Goal: Check status: Check status

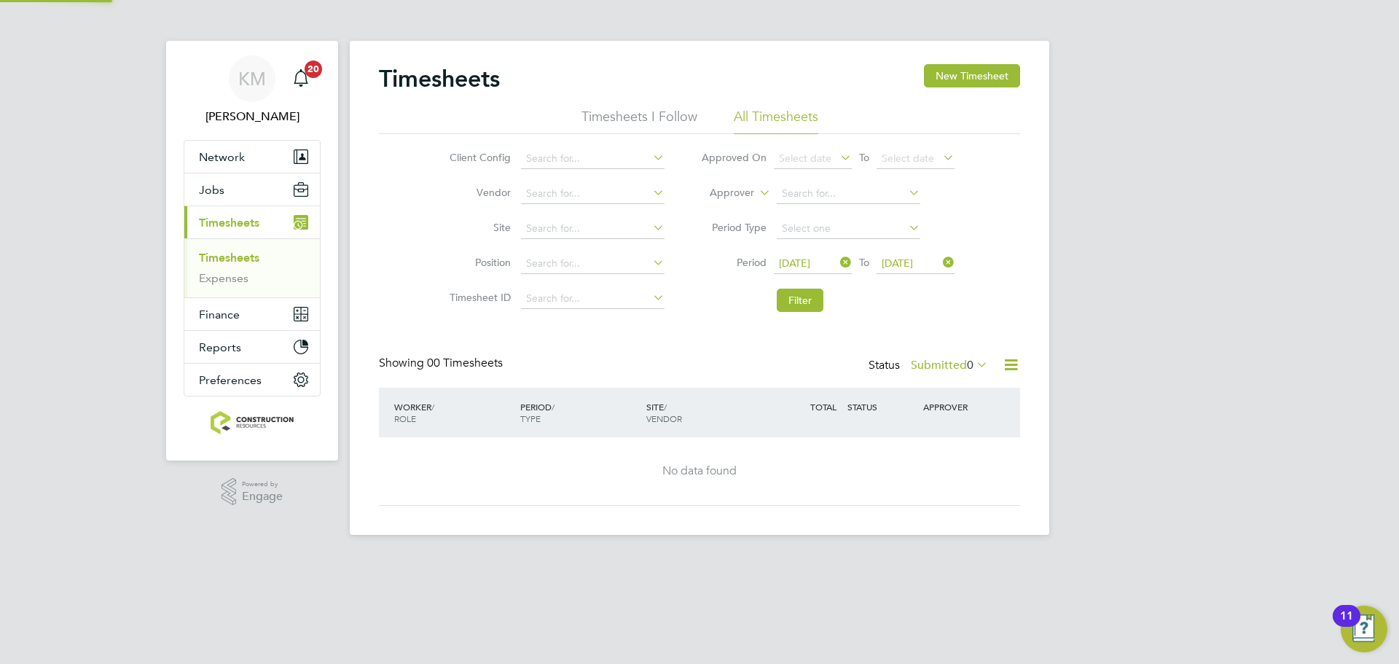
click at [804, 288] on button "Filter" at bounding box center [800, 299] width 47 height 23
click at [926, 358] on label "Submitted 0" at bounding box center [949, 365] width 77 height 15
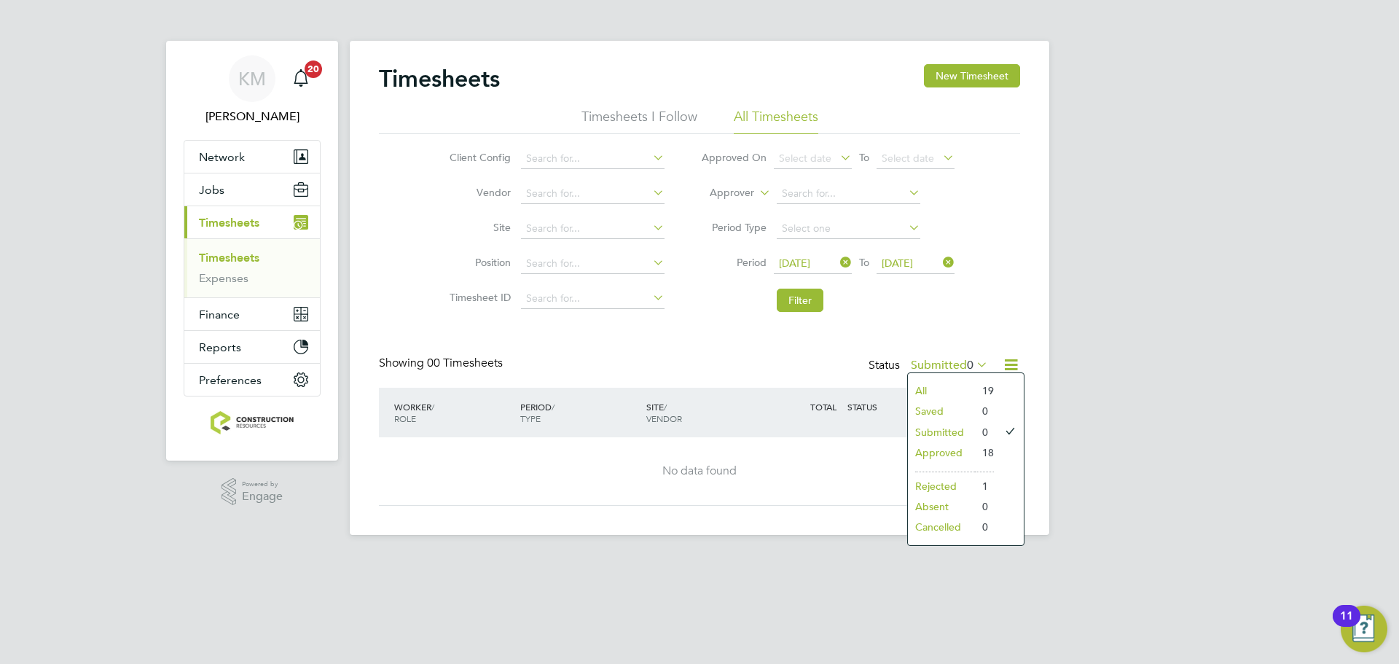
click at [945, 453] on li "Approved" at bounding box center [941, 452] width 67 height 20
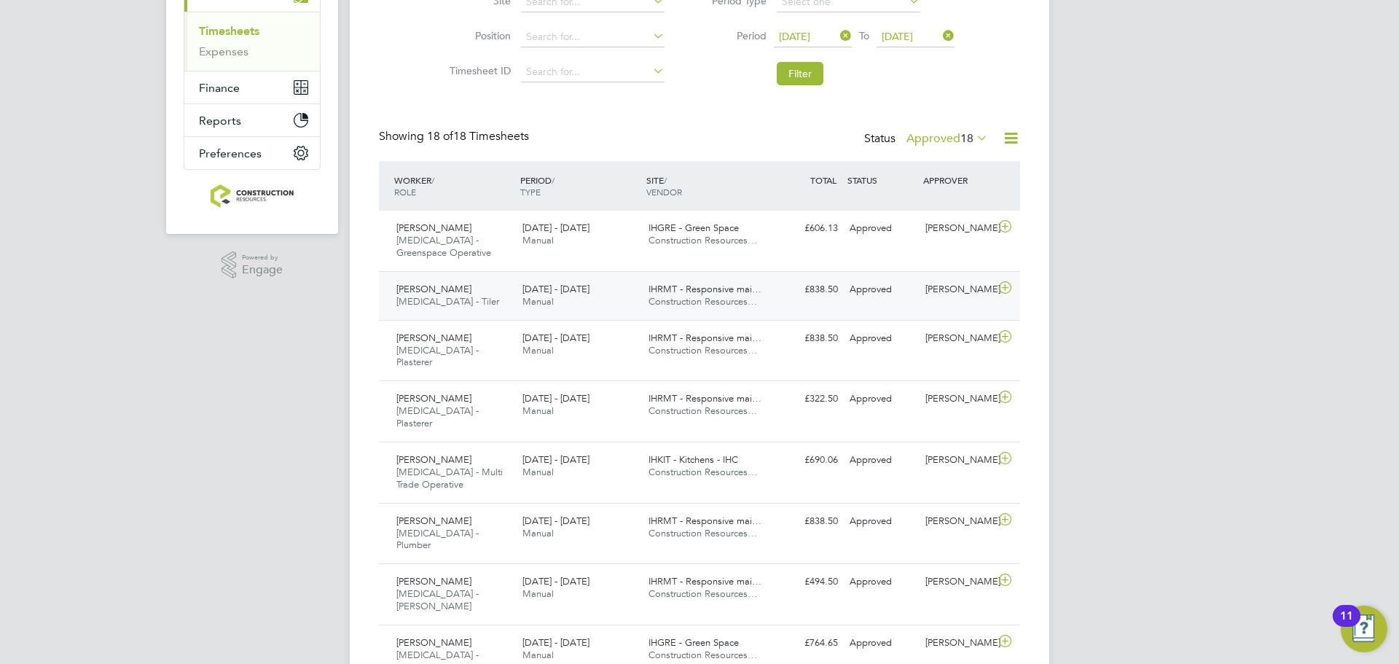
scroll to position [229, 0]
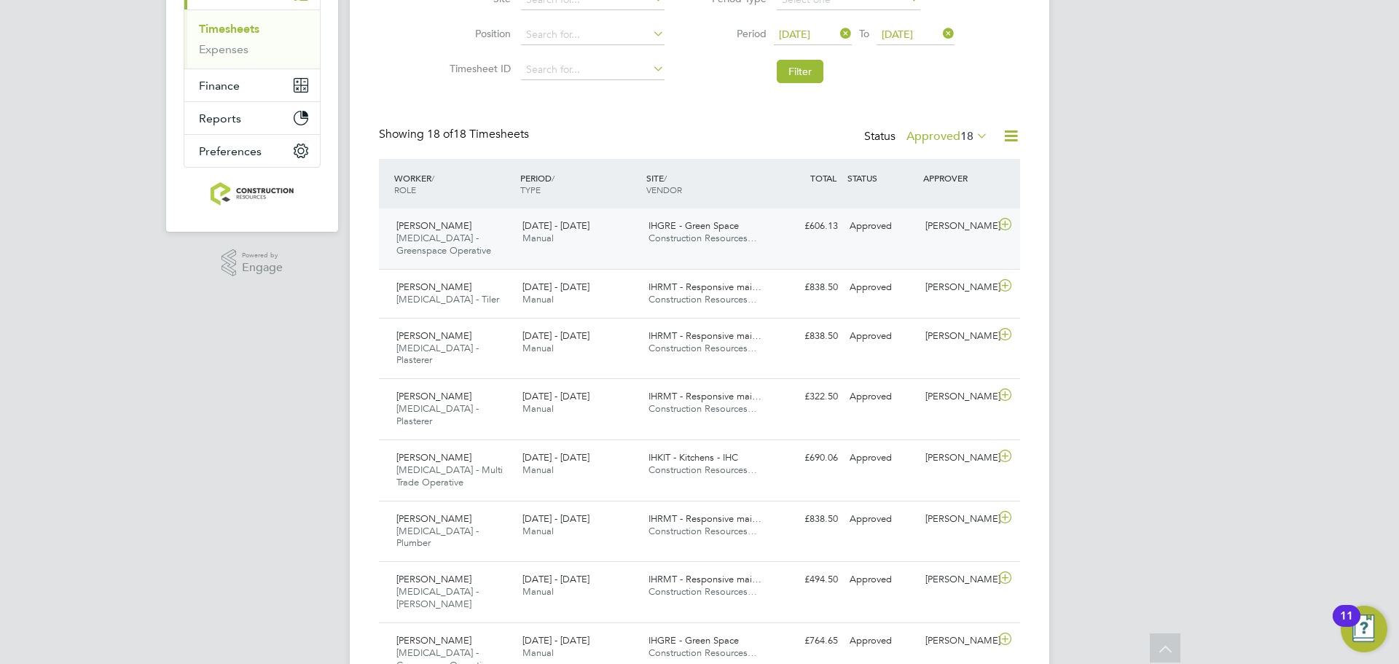
click at [500, 240] on div "[PERSON_NAME] [MEDICAL_DATA] - Greenspace Operative [DATE] - [DATE]" at bounding box center [453, 238] width 126 height 49
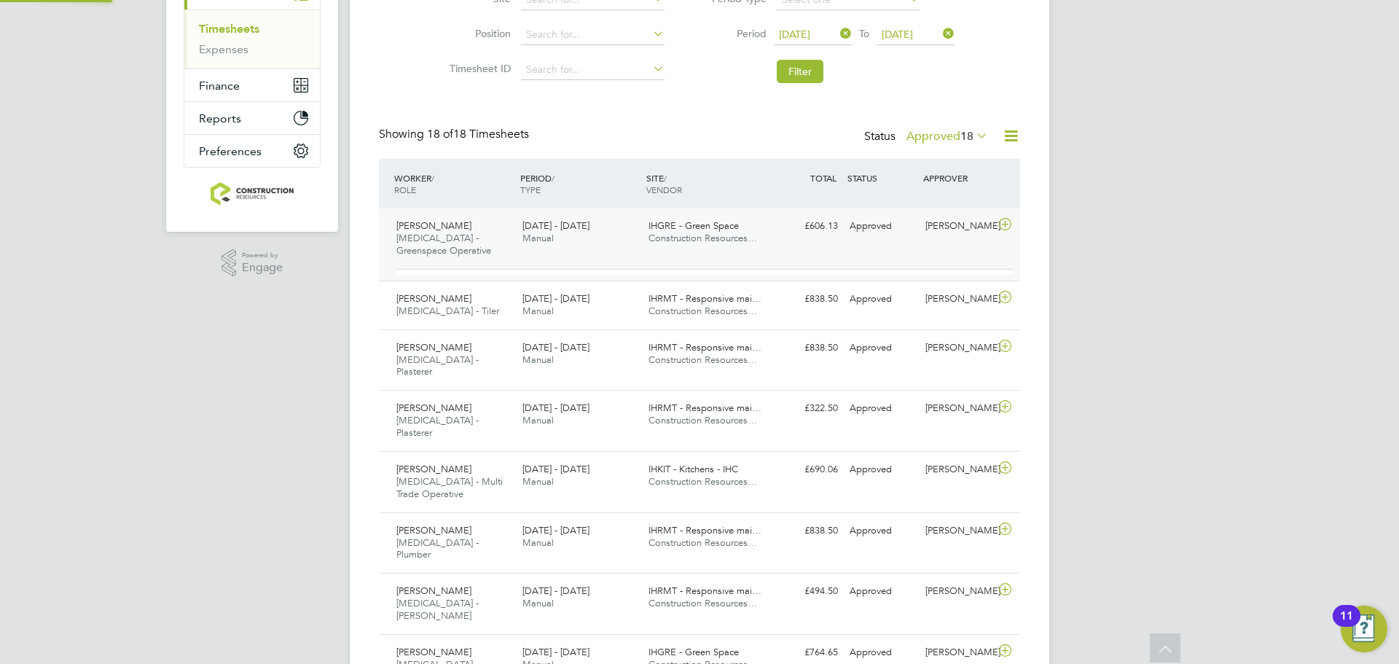
scroll to position [25, 142]
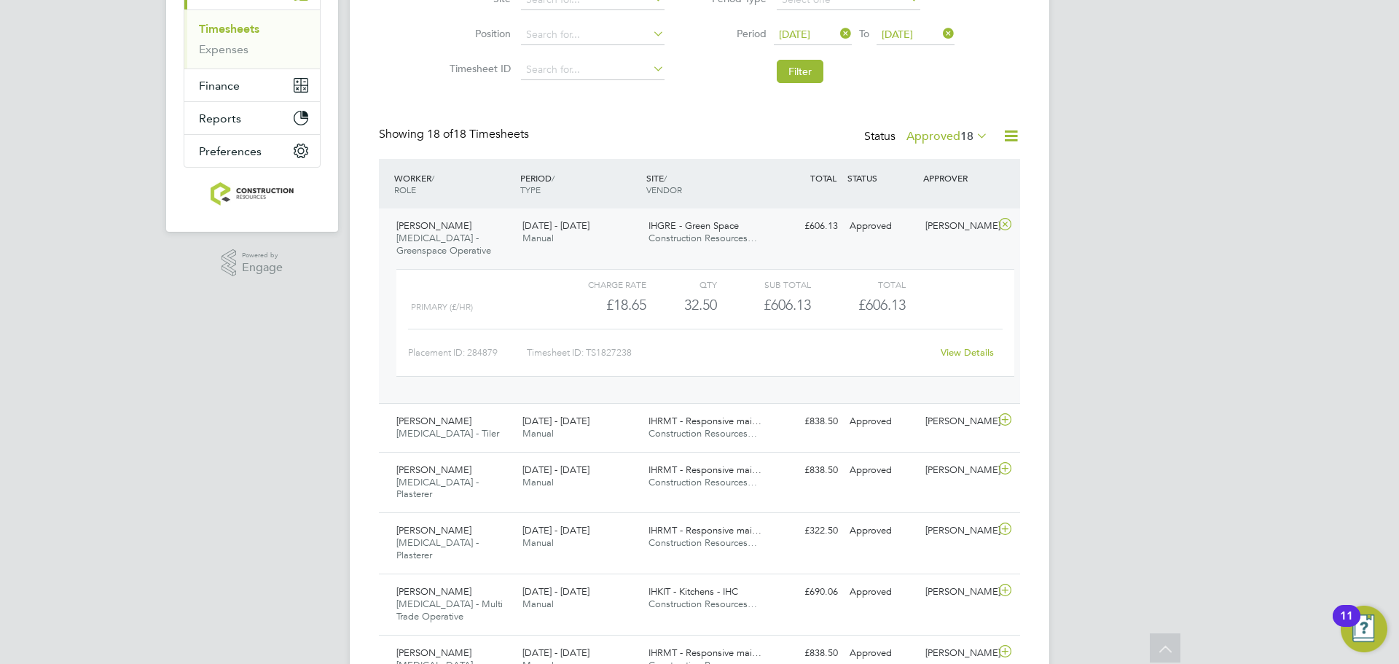
click at [484, 222] on div "[PERSON_NAME] [MEDICAL_DATA] - Greenspace Operative [DATE] - [DATE]" at bounding box center [453, 238] width 126 height 49
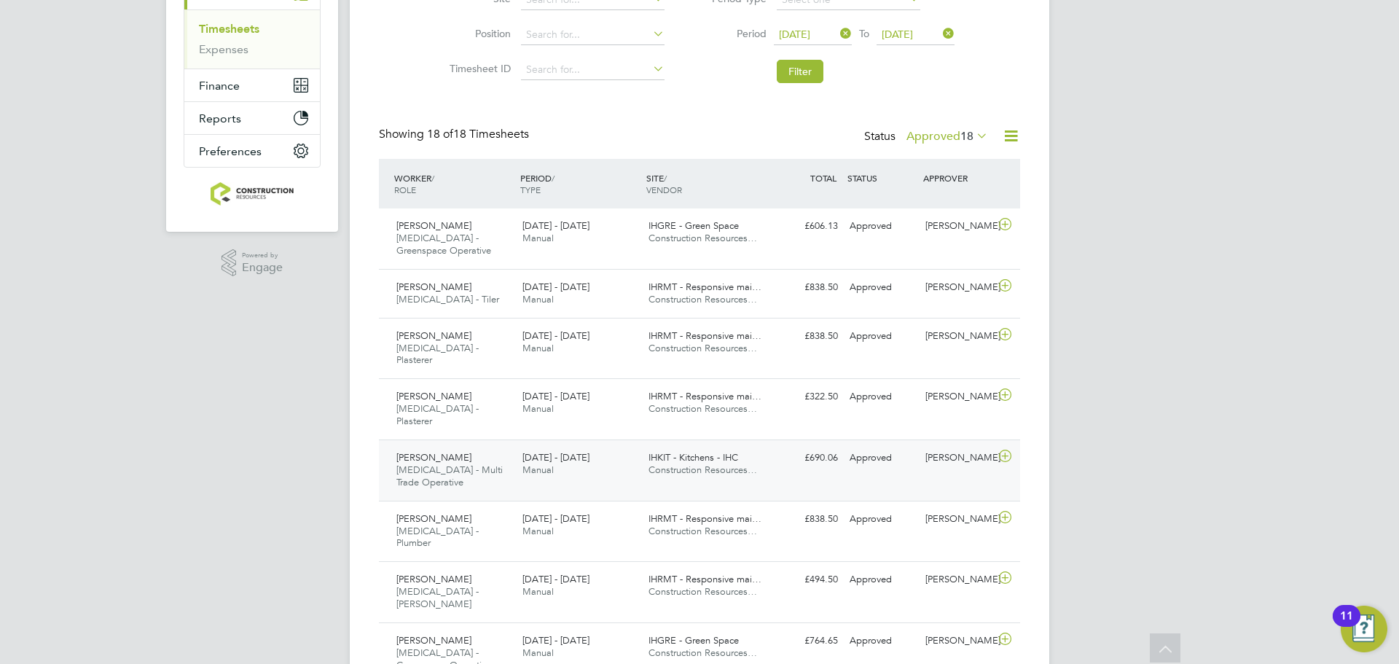
click at [480, 446] on div "[PERSON_NAME] [MEDICAL_DATA] - Multi Trade Operative [DATE] - [DATE]" at bounding box center [453, 470] width 126 height 49
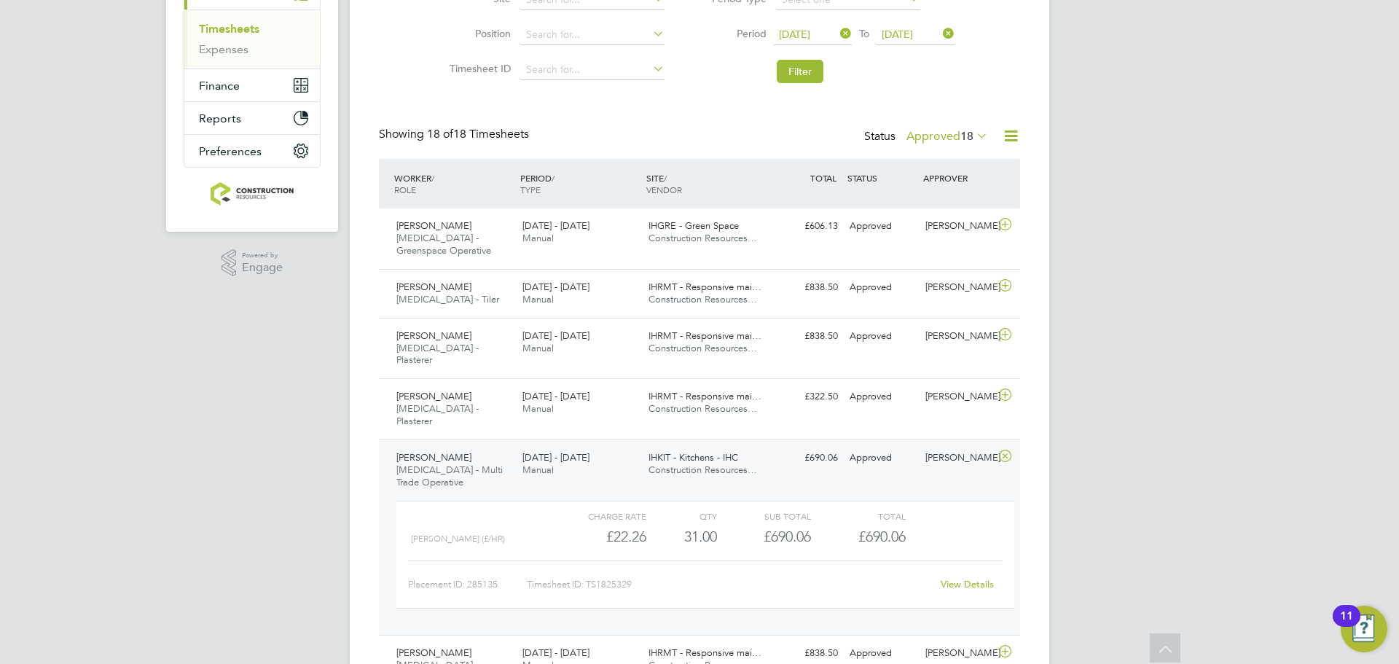
click at [481, 463] on div "[PERSON_NAME] [MEDICAL_DATA] - Multi Trade Operative [DATE] - [DATE]" at bounding box center [453, 470] width 126 height 49
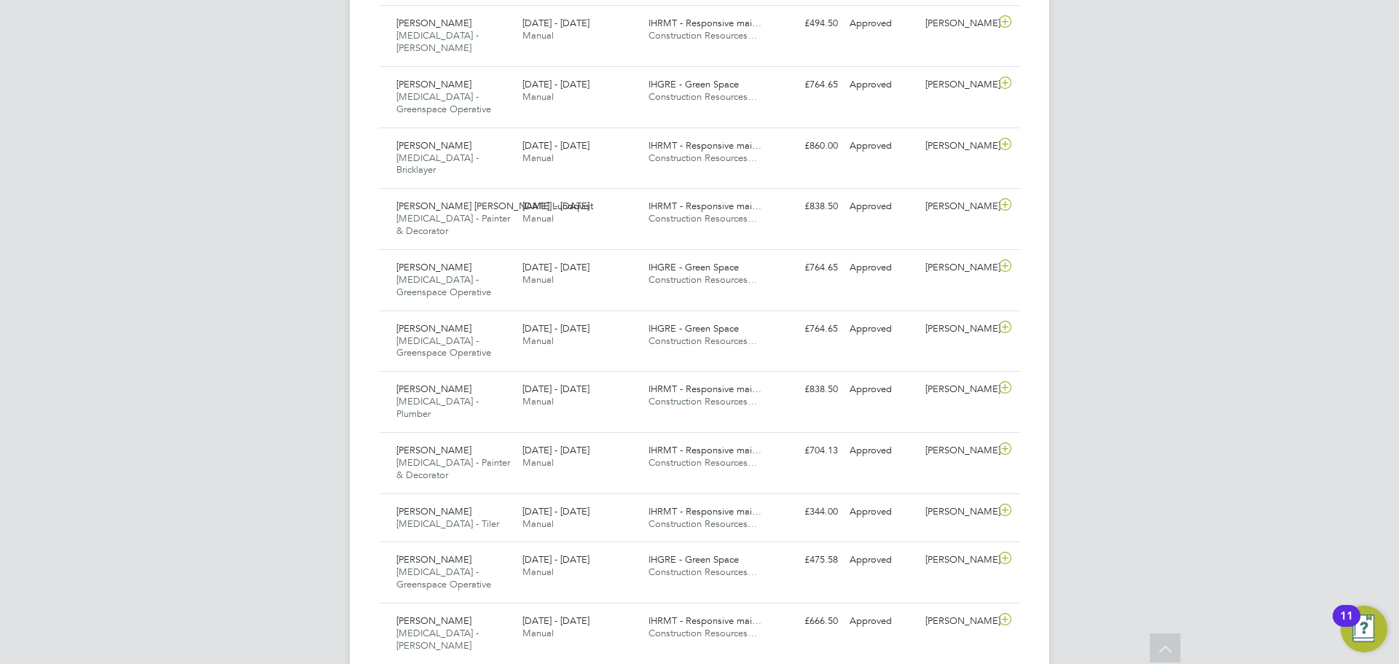
scroll to position [787, 0]
click at [481, 546] on div "[PERSON_NAME] [MEDICAL_DATA] - Greenspace Operative [DATE] - [DATE]" at bounding box center [453, 570] width 126 height 49
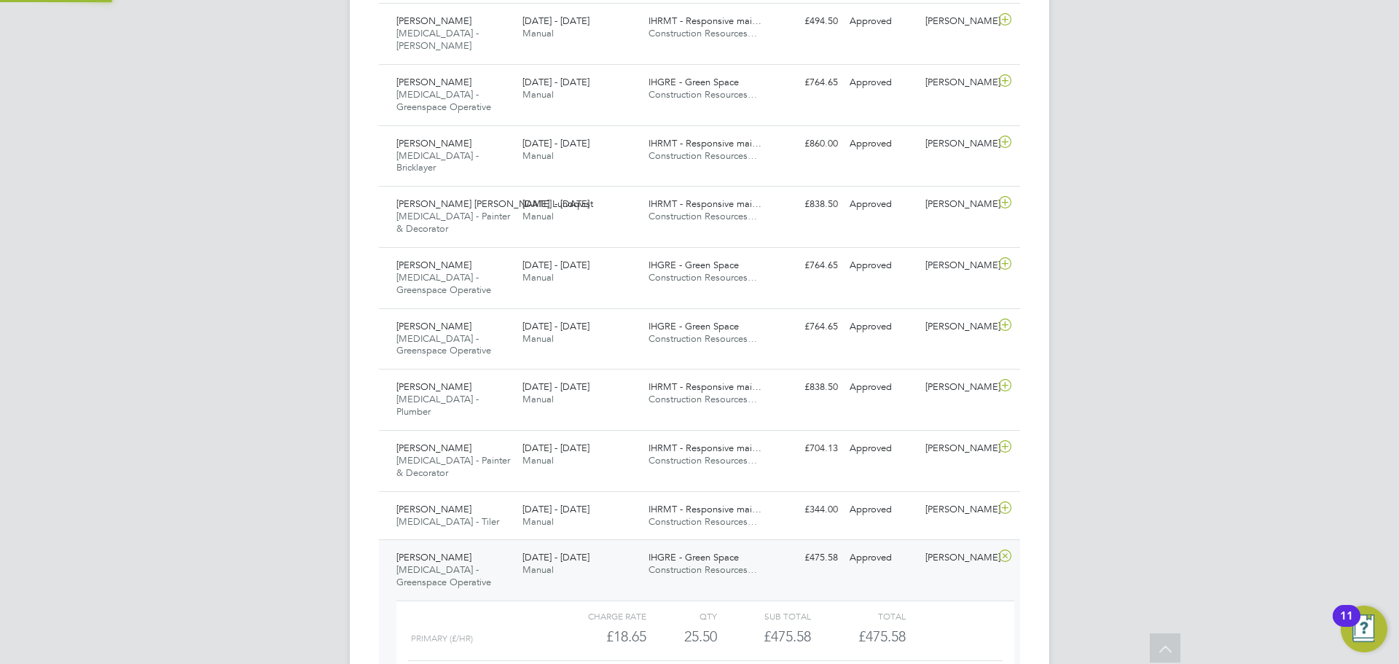
scroll to position [25, 142]
click at [514, 546] on div "[PERSON_NAME] [MEDICAL_DATA] - Greenspace Operative [DATE] - [DATE]" at bounding box center [453, 570] width 126 height 49
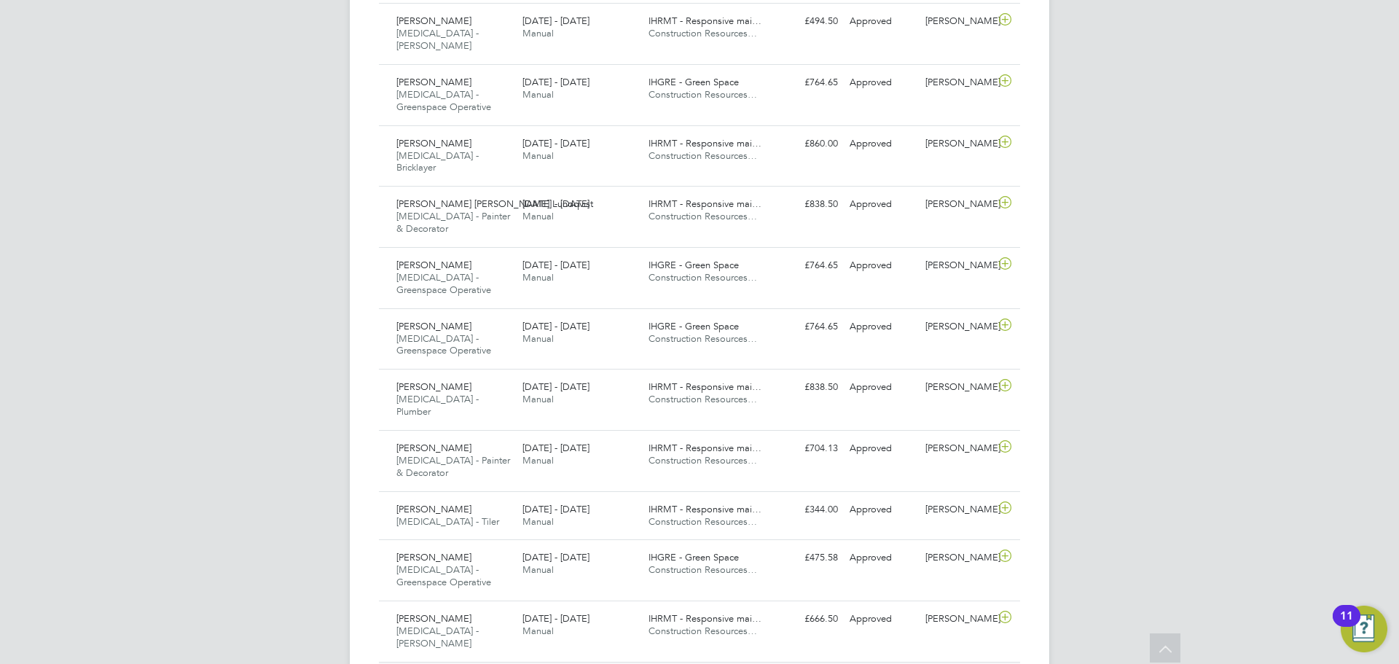
click at [473, 430] on div "[PERSON_NAME] [MEDICAL_DATA] - Painter & Decorator [DATE] - [DATE] [DATE] - [DA…" at bounding box center [699, 460] width 641 height 61
